Goal: Find specific page/section: Find specific page/section

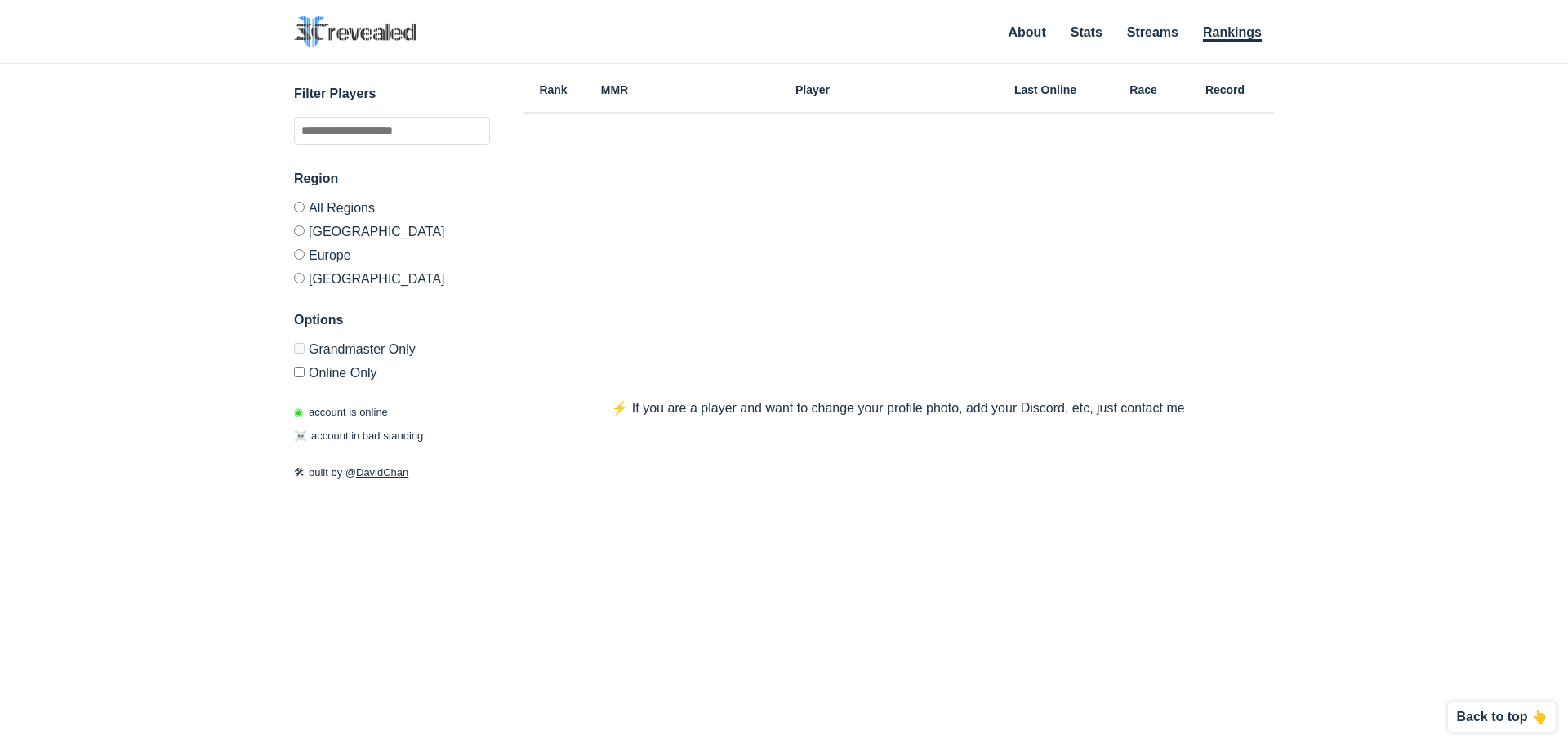
click at [298, 283] on label "[GEOGRAPHIC_DATA]" at bounding box center [392, 276] width 196 height 20
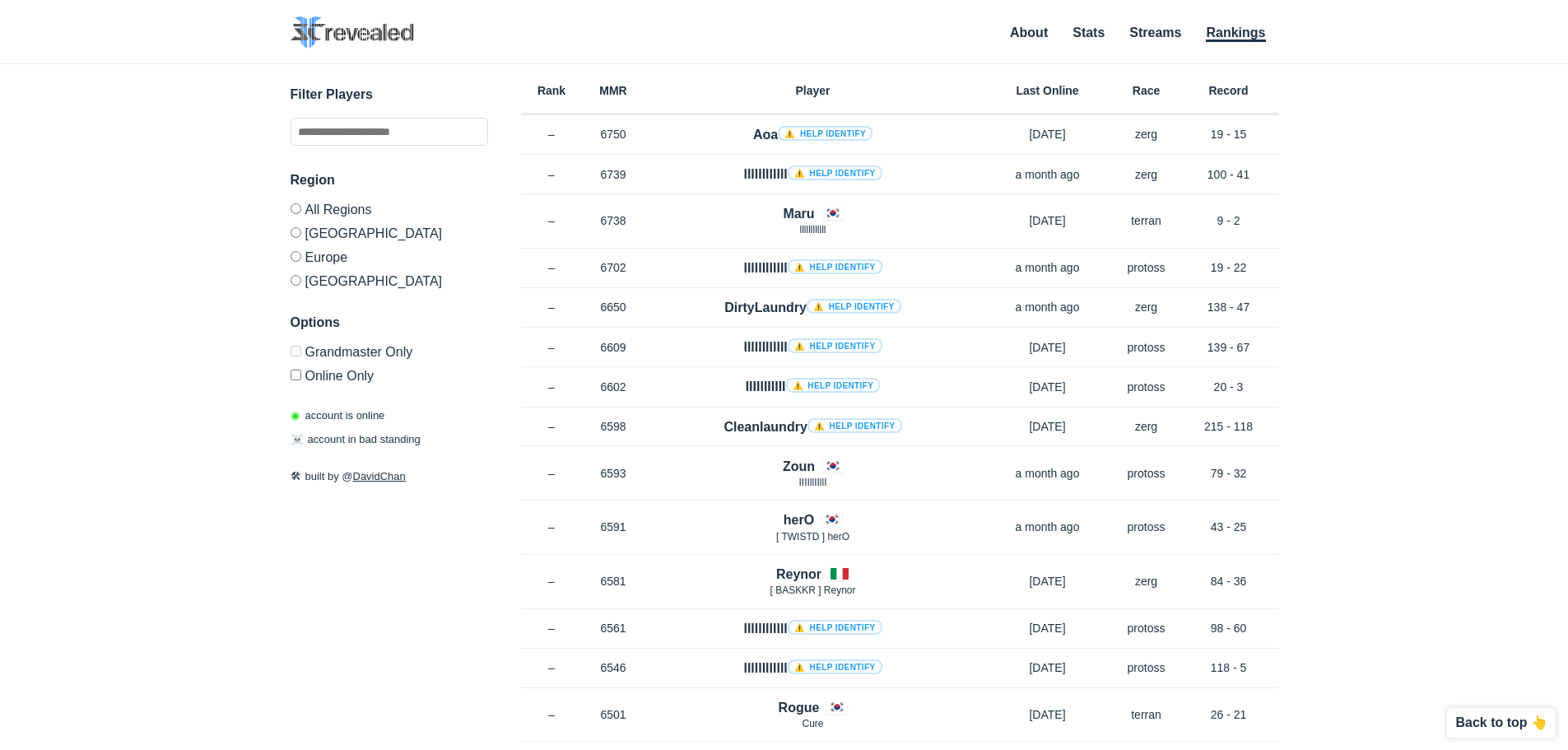
click at [348, 382] on label "Online Only" at bounding box center [389, 373] width 198 height 20
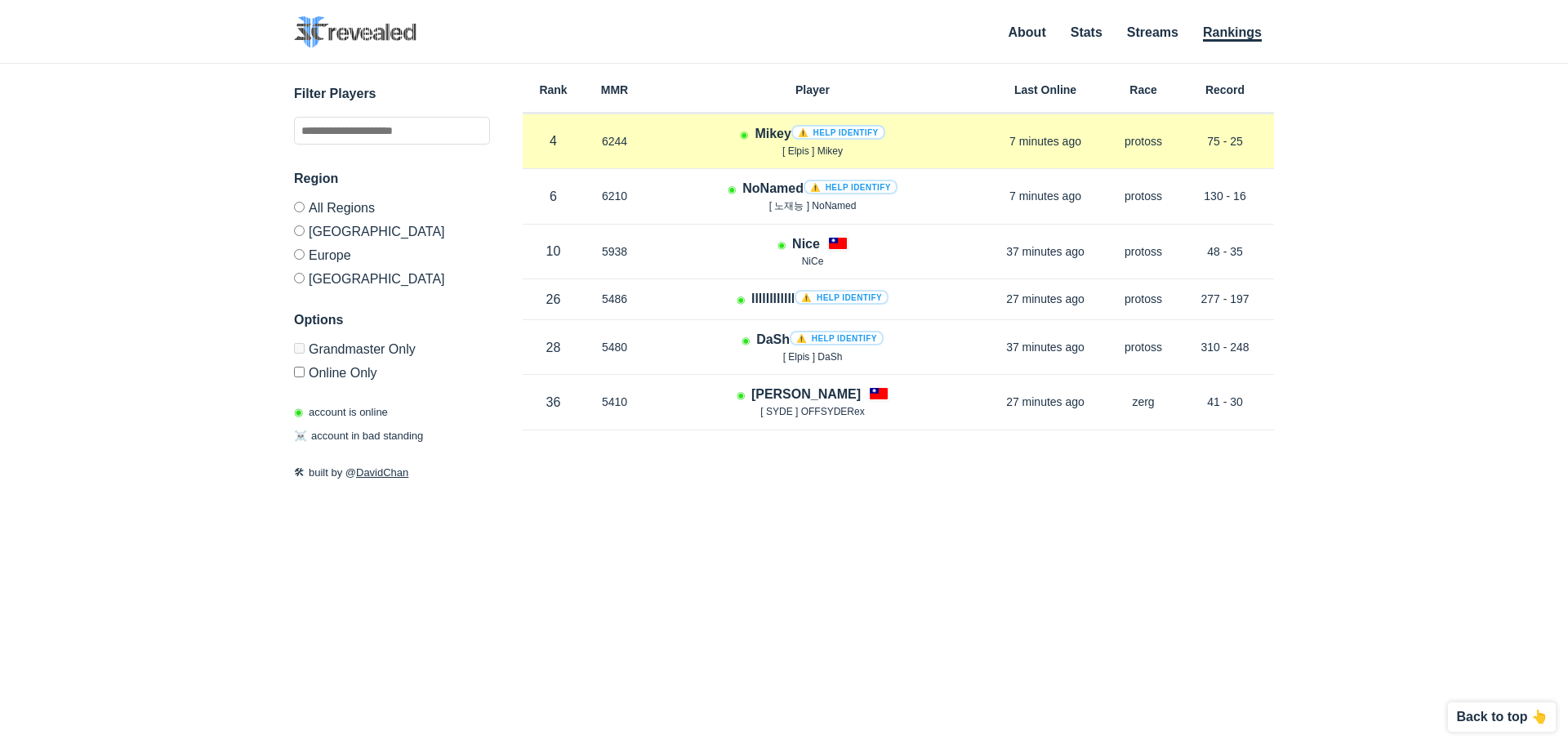
click at [833, 152] on span "[ Elpis ] Mikey" at bounding box center [812, 151] width 61 height 12
drag, startPoint x: 830, startPoint y: 155, endPoint x: 840, endPoint y: 154, distance: 10.0
click at [830, 155] on span "[ Elpis ] Mikey" at bounding box center [812, 151] width 61 height 12
click at [949, 156] on p "[ Elpis ] Mikey" at bounding box center [813, 151] width 335 height 14
click at [835, 134] on link "⚠️ Help identify" at bounding box center [838, 132] width 94 height 14
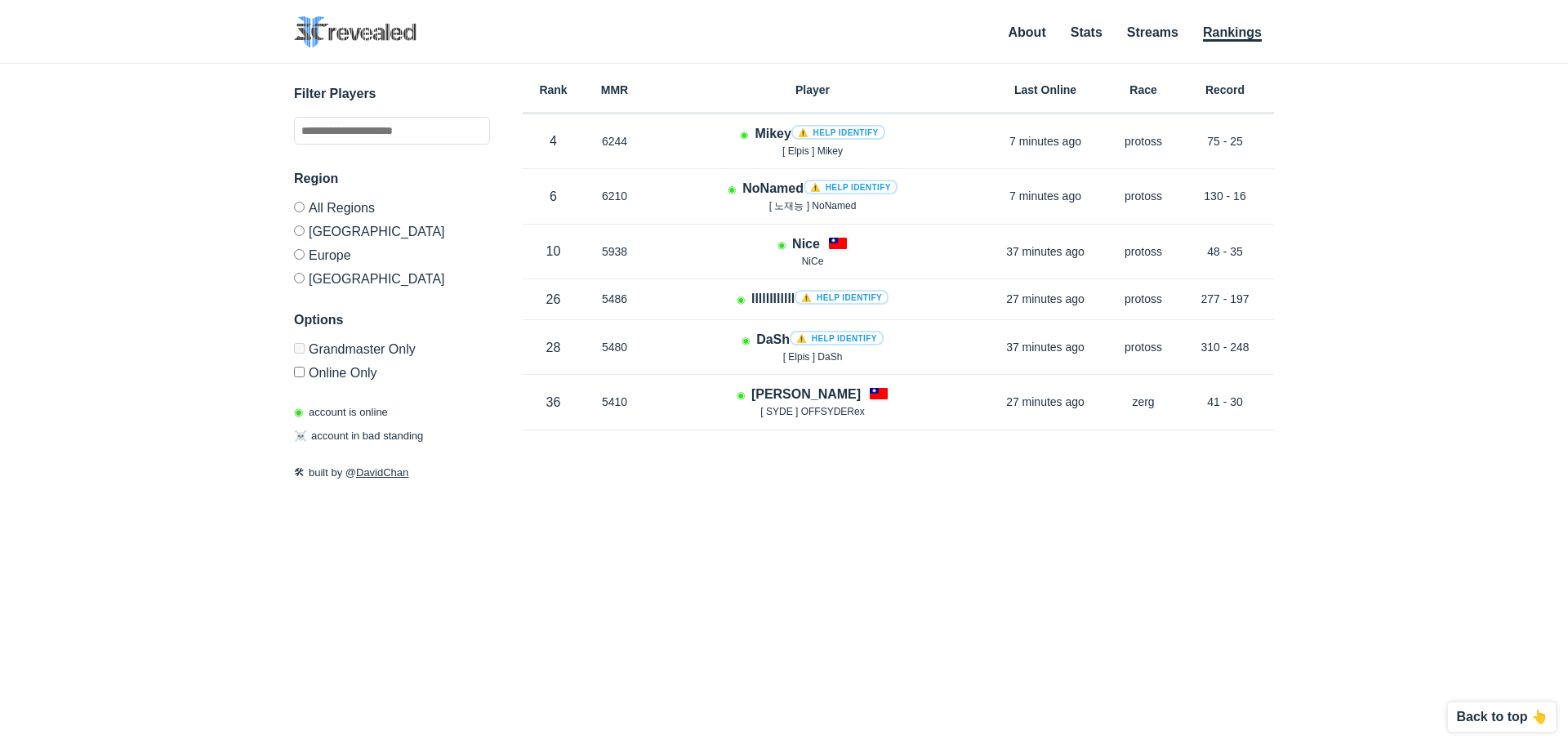
click at [853, 557] on div "Rank MMR Region Player Last Online Race Record Rank 4 in KR MMR 6244 Region KR …" at bounding box center [898, 342] width 751 height 558
drag, startPoint x: 835, startPoint y: 507, endPoint x: 824, endPoint y: 472, distance: 36.7
click at [835, 506] on div "Rank MMR Region Player Last Online Race Record Rank 4 in KR MMR 6244 Region KR …" at bounding box center [898, 342] width 751 height 558
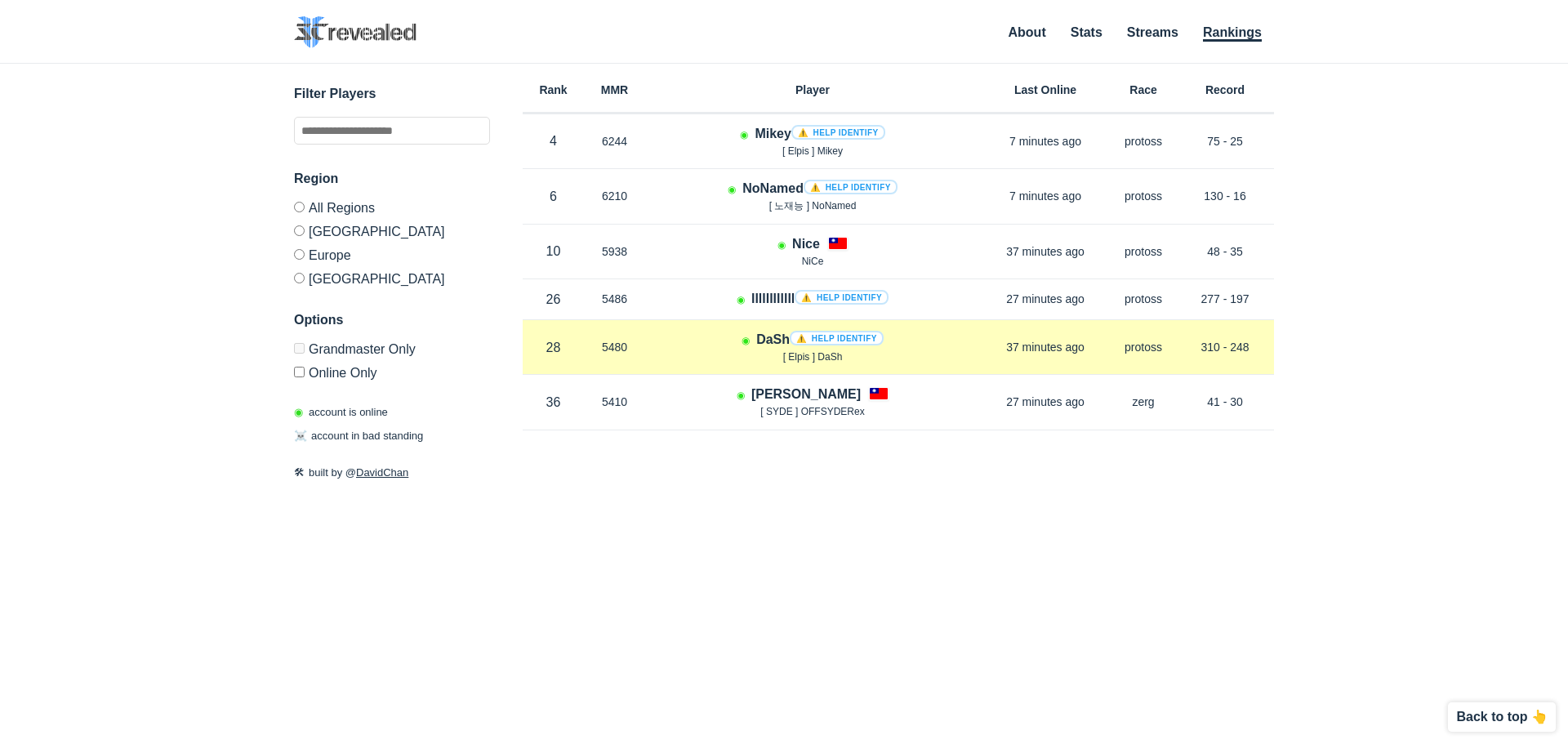
drag, startPoint x: 763, startPoint y: 356, endPoint x: 876, endPoint y: 350, distance: 113.2
click at [876, 350] on div "◉ DaSh ⚠️ Help identify [ Elpis ] DaSh" at bounding box center [813, 348] width 335 height 34
